Goal: Information Seeking & Learning: Learn about a topic

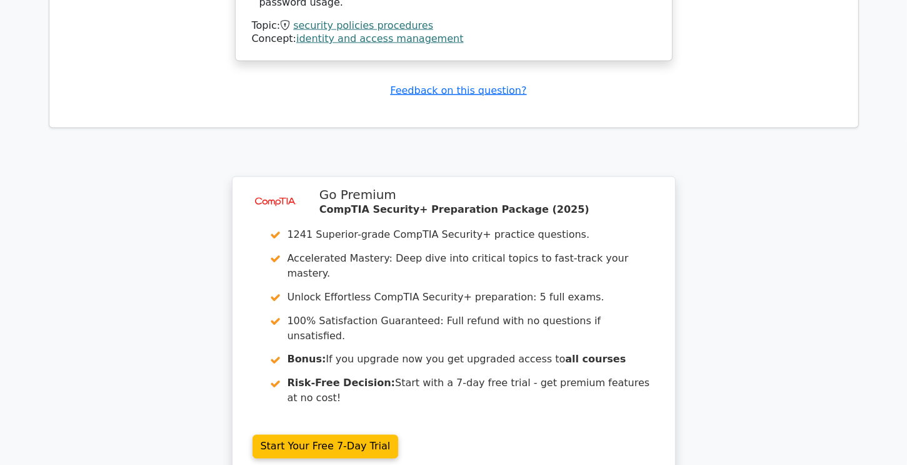
scroll to position [2084, 0]
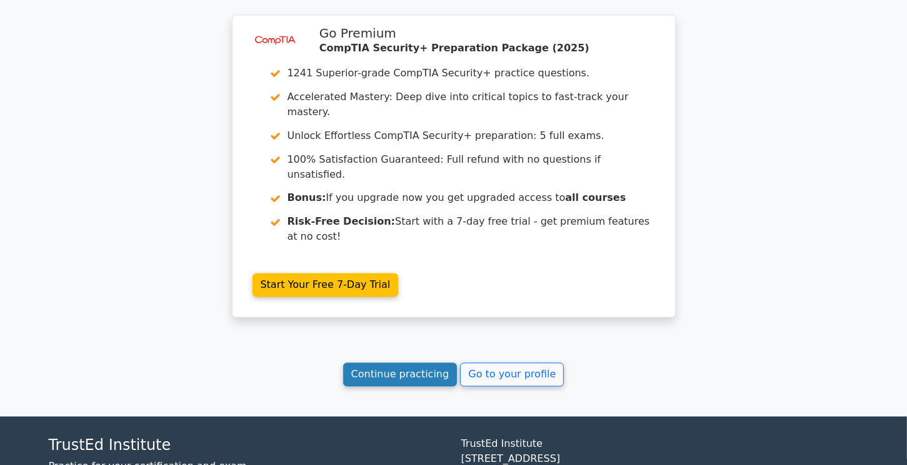
click at [416, 363] on link "Continue practicing" at bounding box center [400, 375] width 114 height 24
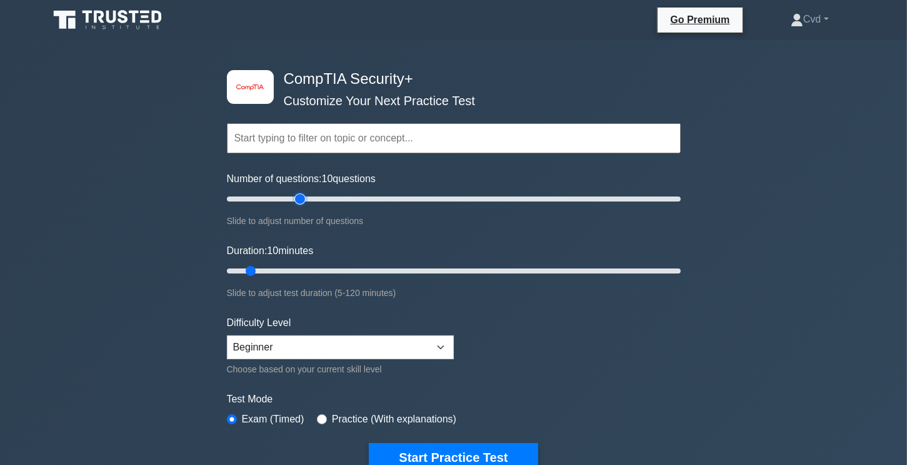
click at [300, 202] on input "Number of questions: 10 questions" at bounding box center [454, 198] width 454 height 15
drag, startPoint x: 378, startPoint y: 199, endPoint x: 361, endPoint y: 203, distance: 17.9
type input "70"
click at [379, 199] on input "Number of questions: 35 questions" at bounding box center [454, 198] width 454 height 15
drag, startPoint x: 298, startPoint y: 268, endPoint x: 277, endPoint y: 275, distance: 21.8
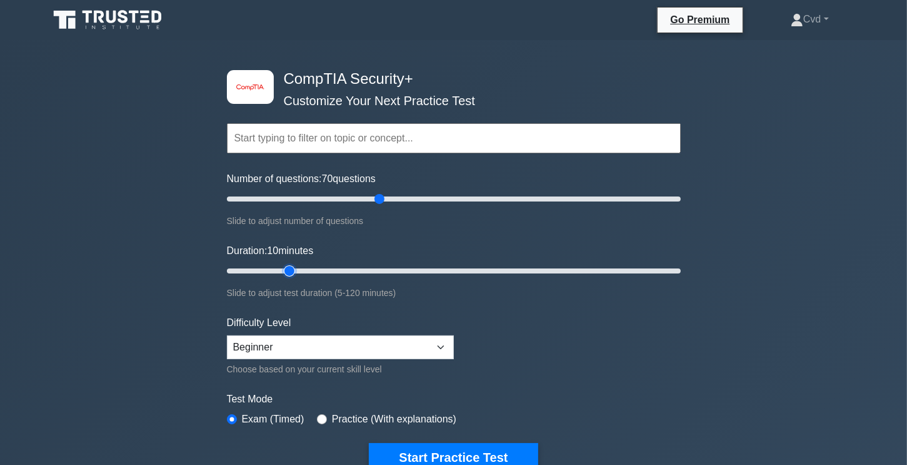
click at [295, 269] on input "Duration: 10 minutes" at bounding box center [454, 270] width 454 height 15
click at [315, 268] on input "Duration: 20 minutes" at bounding box center [454, 270] width 454 height 15
drag, startPoint x: 296, startPoint y: 271, endPoint x: 325, endPoint y: 270, distance: 29.4
click at [325, 270] on input "Duration: 30 minutes" at bounding box center [454, 270] width 454 height 15
drag, startPoint x: 325, startPoint y: 270, endPoint x: 342, endPoint y: 270, distance: 16.9
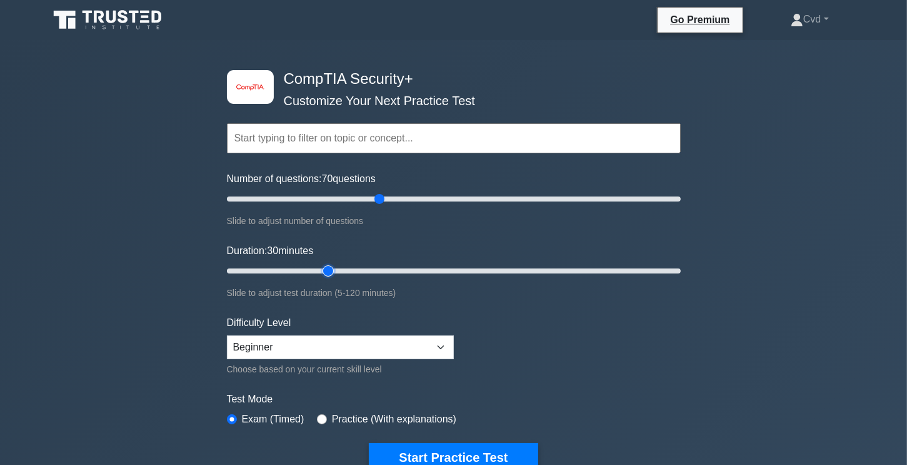
type input "35"
click at [338, 270] on input "Duration: 30 minutes" at bounding box center [454, 270] width 454 height 15
click at [396, 344] on select "Beginner Intermediate Expert" at bounding box center [340, 347] width 227 height 24
select select "intermediate"
click at [227, 335] on select "Beginner Intermediate Expert" at bounding box center [340, 347] width 227 height 24
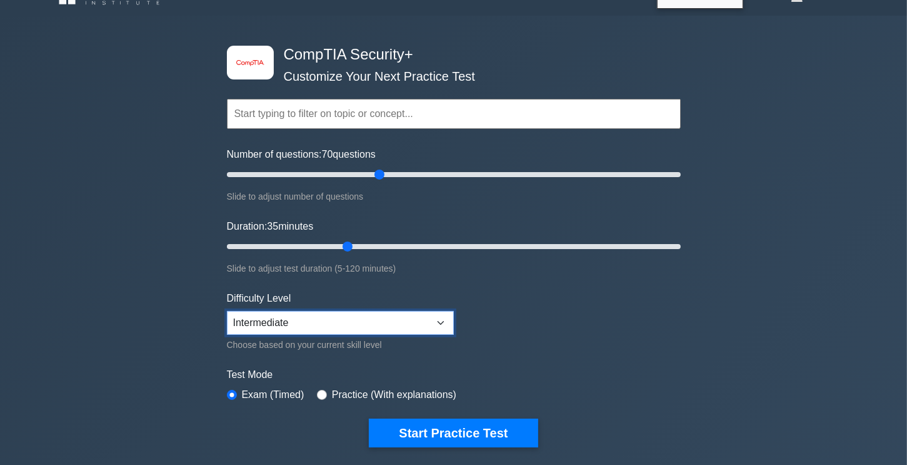
scroll to position [125, 0]
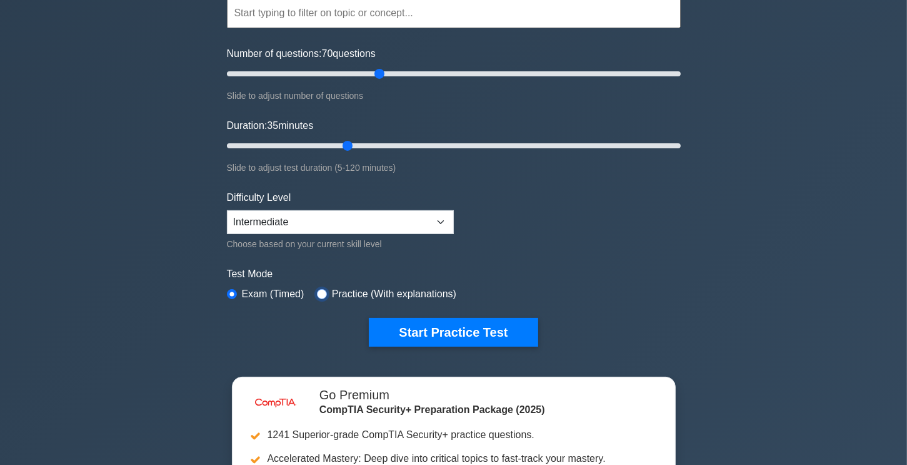
click at [317, 289] on input "radio" at bounding box center [322, 294] width 10 height 10
radio input "true"
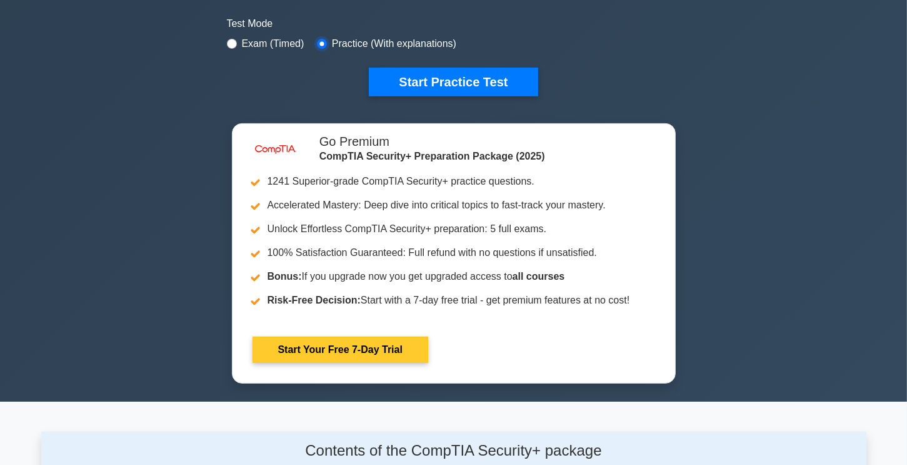
scroll to position [250, 0]
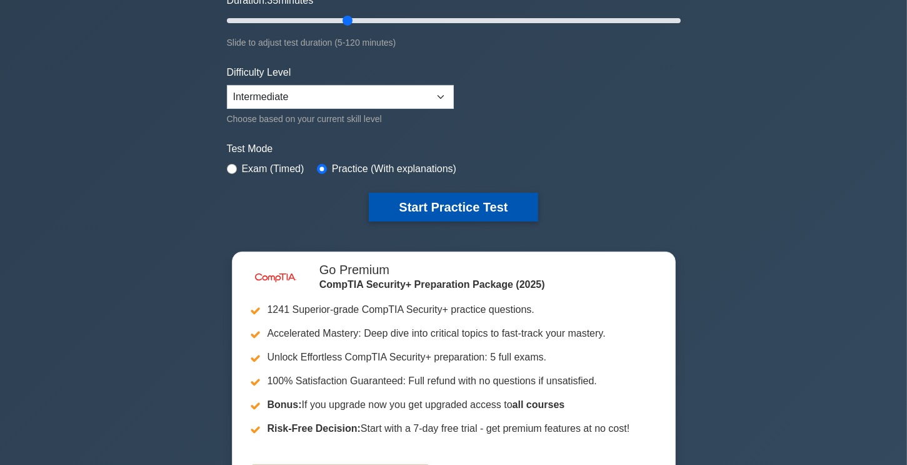
click at [450, 207] on button "Start Practice Test" at bounding box center [453, 207] width 169 height 29
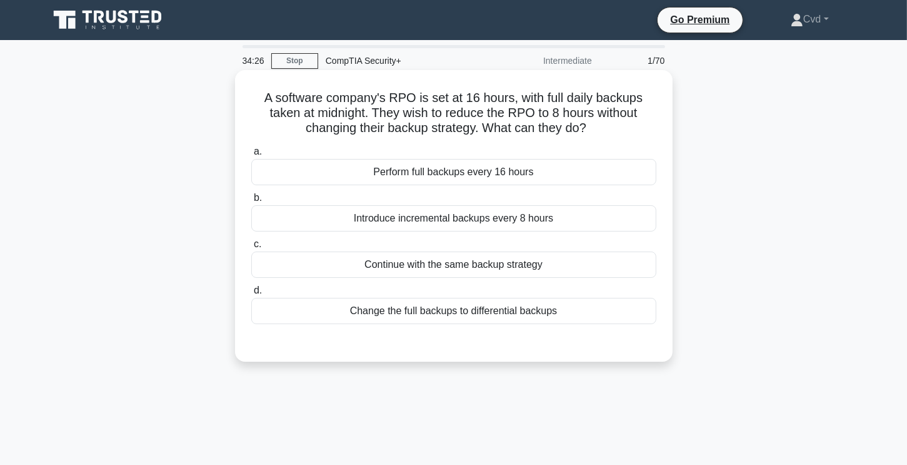
click at [527, 230] on div "Introduce incremental backups every 8 hours" at bounding box center [453, 218] width 405 height 26
click at [445, 219] on div "Introduce incremental backups every 8 hours" at bounding box center [453, 218] width 405 height 26
click at [251, 202] on input "b. Introduce incremental backups every 8 hours" at bounding box center [251, 198] width 0 height 8
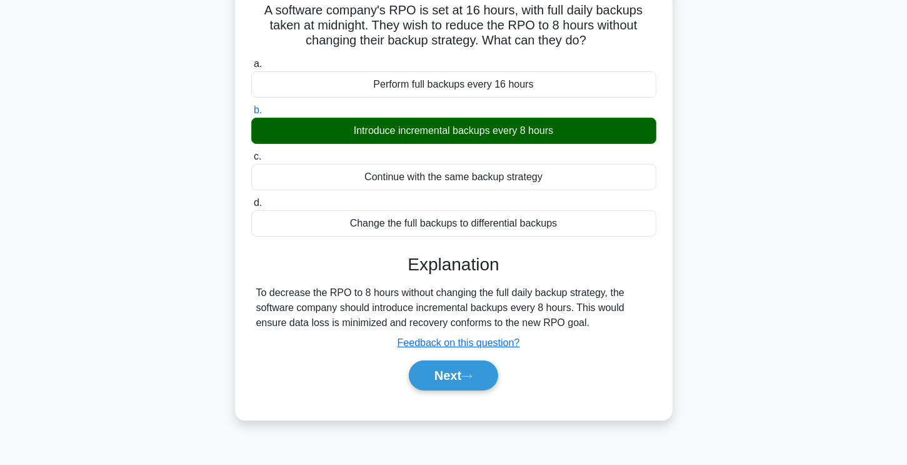
scroll to position [125, 0]
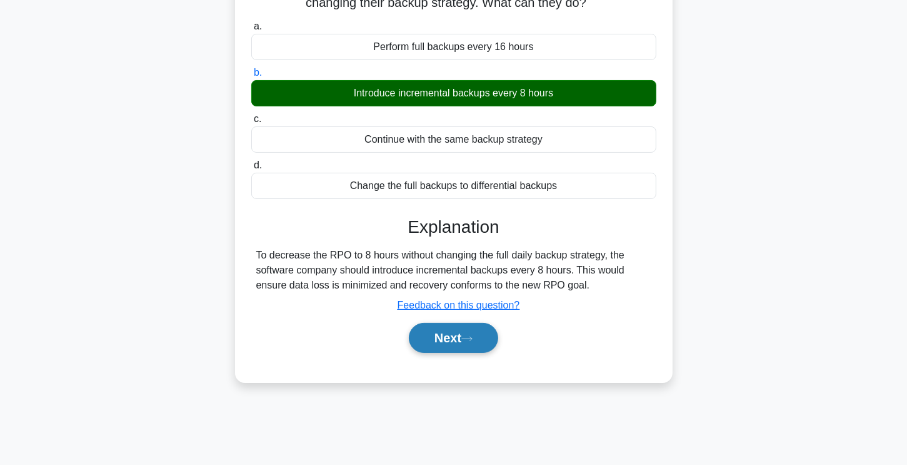
click at [483, 336] on button "Next" at bounding box center [453, 338] width 89 height 30
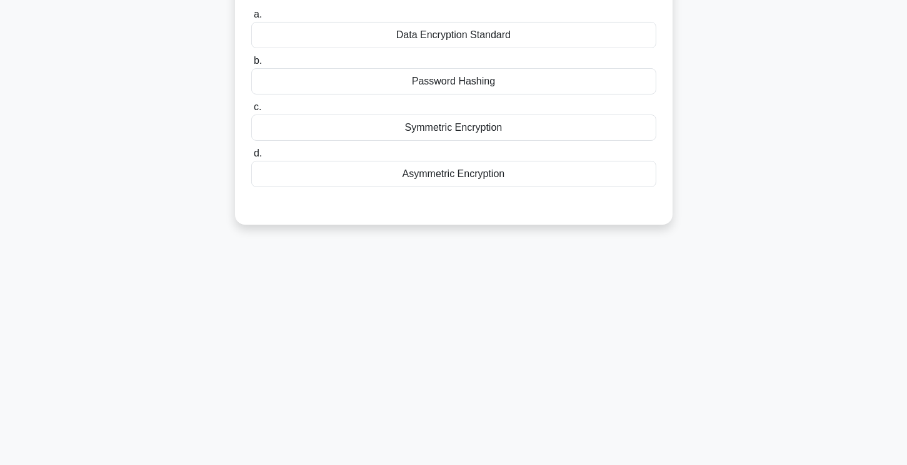
drag, startPoint x: 483, startPoint y: 336, endPoint x: 498, endPoint y: 327, distance: 17.7
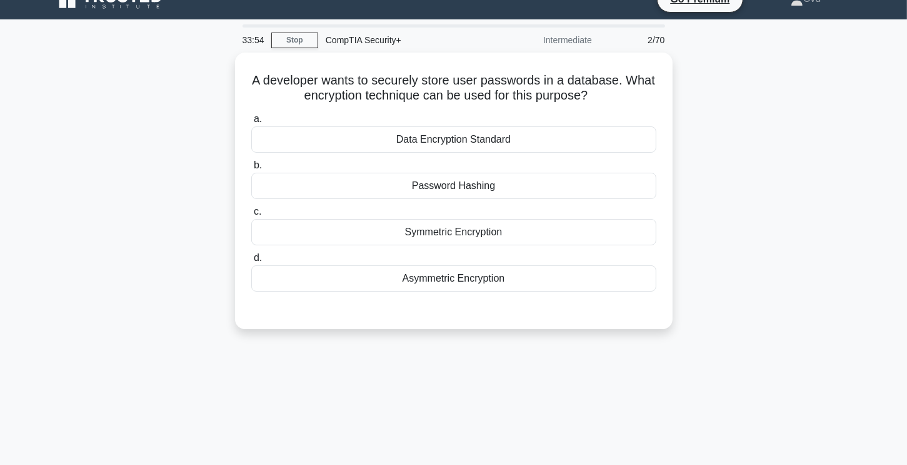
scroll to position [0, 0]
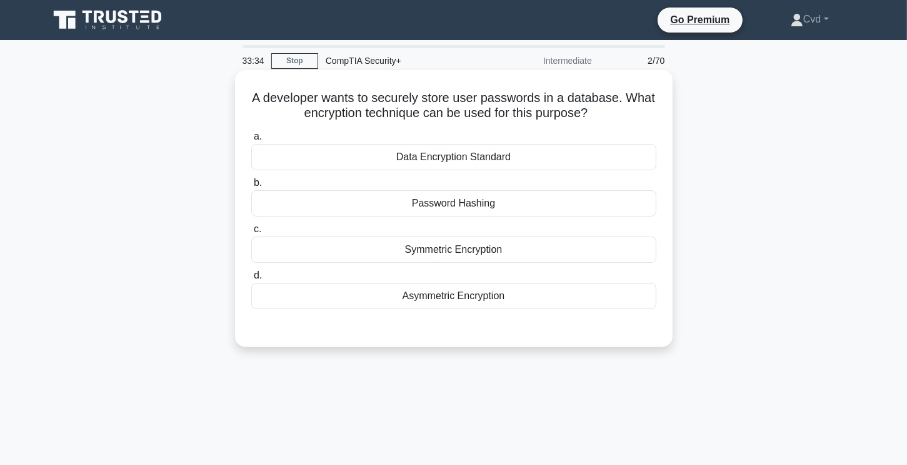
click at [470, 196] on div "Password Hashing" at bounding box center [453, 203] width 405 height 26
click at [251, 187] on input "b. Password Hashing" at bounding box center [251, 183] width 0 height 8
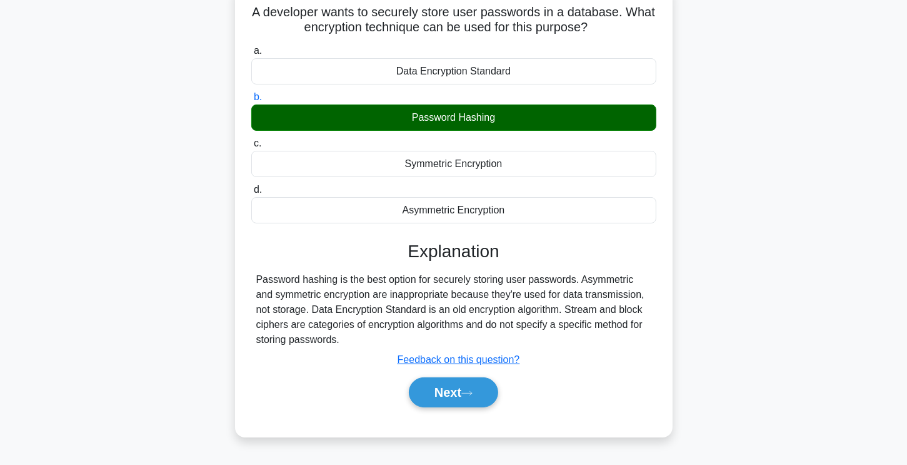
scroll to position [125, 0]
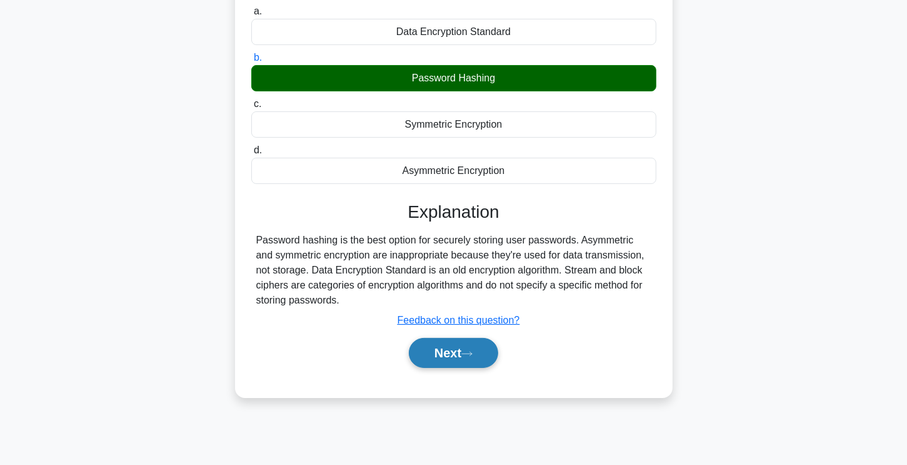
click at [465, 347] on button "Next" at bounding box center [453, 353] width 89 height 30
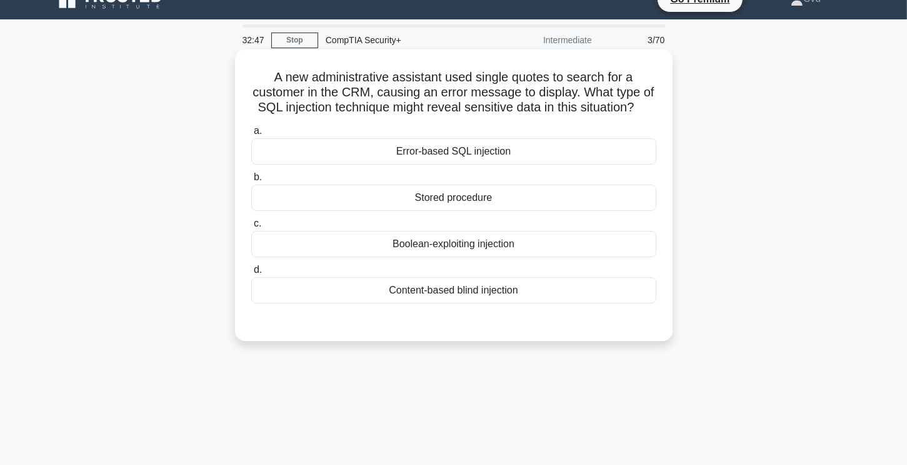
scroll to position [0, 0]
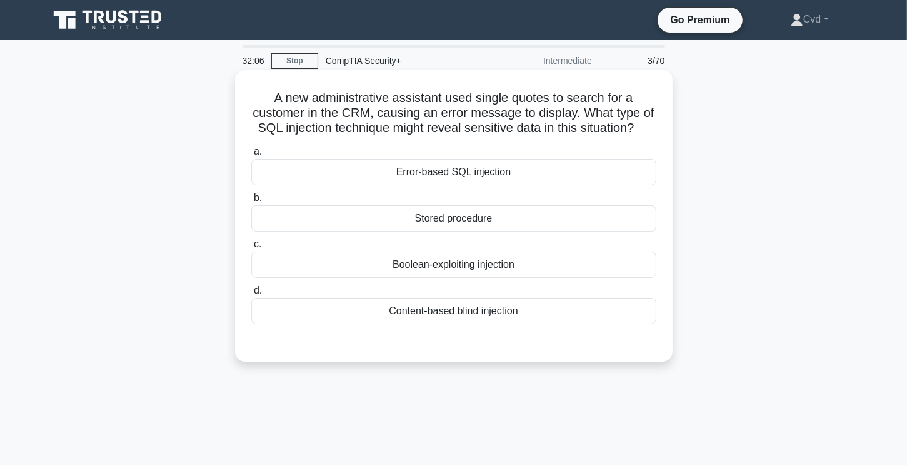
click at [512, 278] on div "Boolean-exploiting injection" at bounding box center [453, 264] width 405 height 26
click at [251, 248] on input "c. Boolean-exploiting injection" at bounding box center [251, 244] width 0 height 8
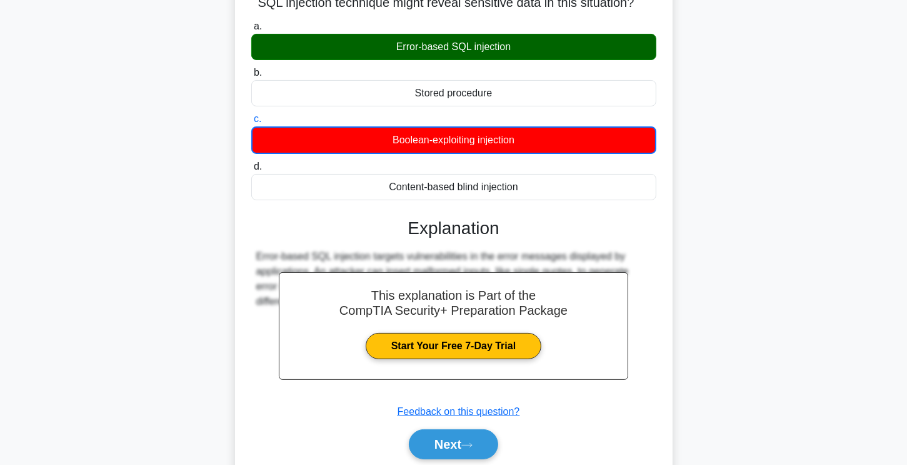
scroll to position [211, 0]
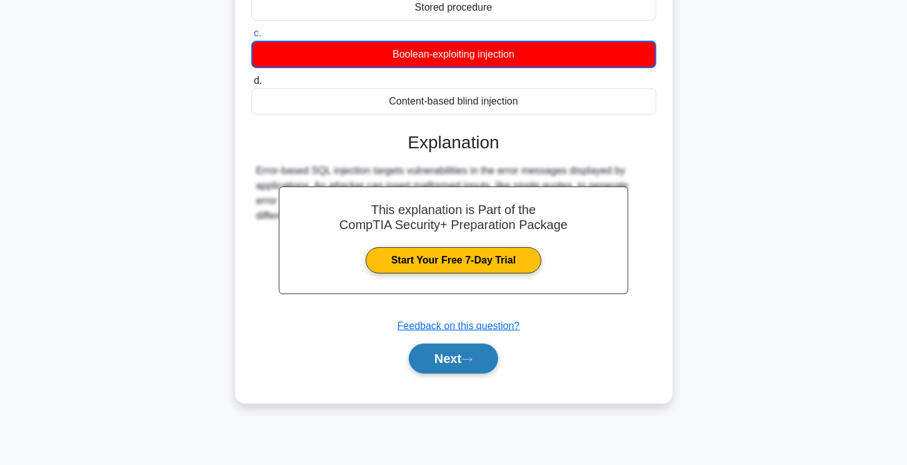
click at [486, 370] on button "Next" at bounding box center [453, 358] width 89 height 30
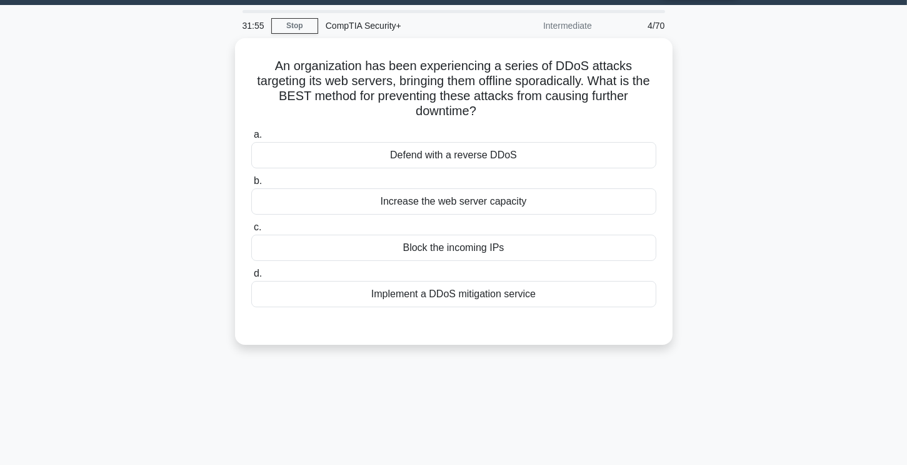
scroll to position [0, 0]
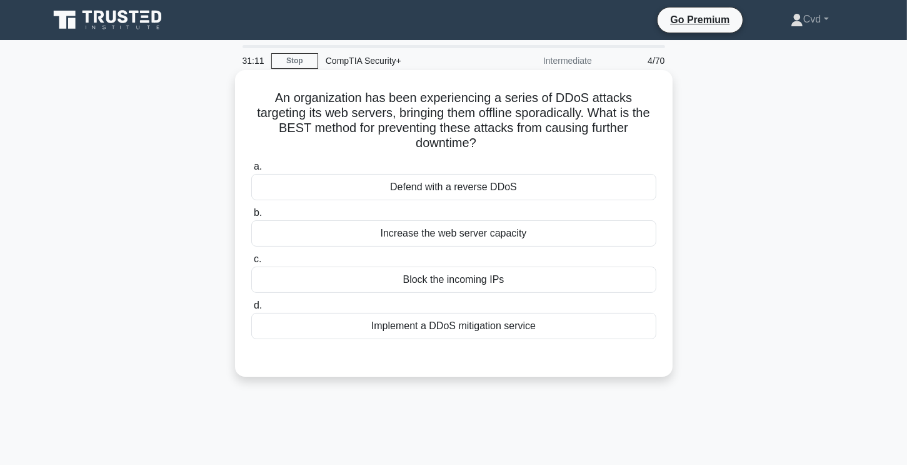
click at [480, 331] on div "Implement a DDoS mitigation service" at bounding box center [453, 326] width 405 height 26
click at [251, 310] on input "d. Implement a DDoS mitigation service" at bounding box center [251, 305] width 0 height 8
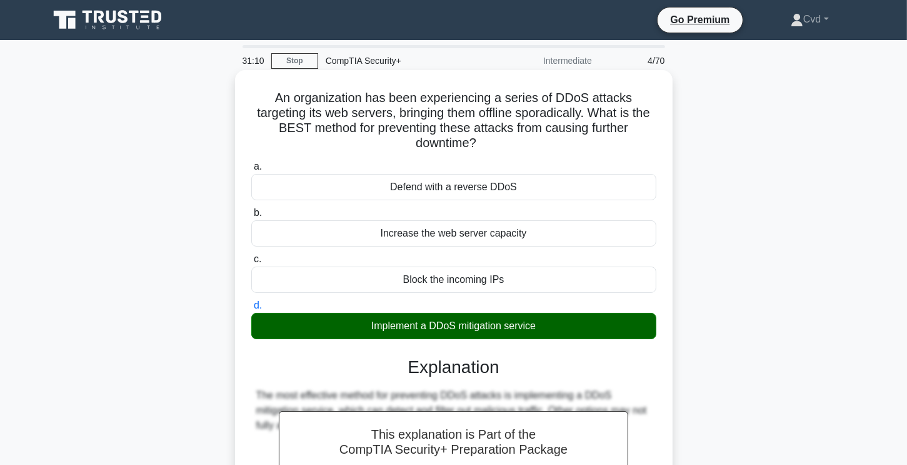
scroll to position [211, 0]
